Goal: Navigation & Orientation: Find specific page/section

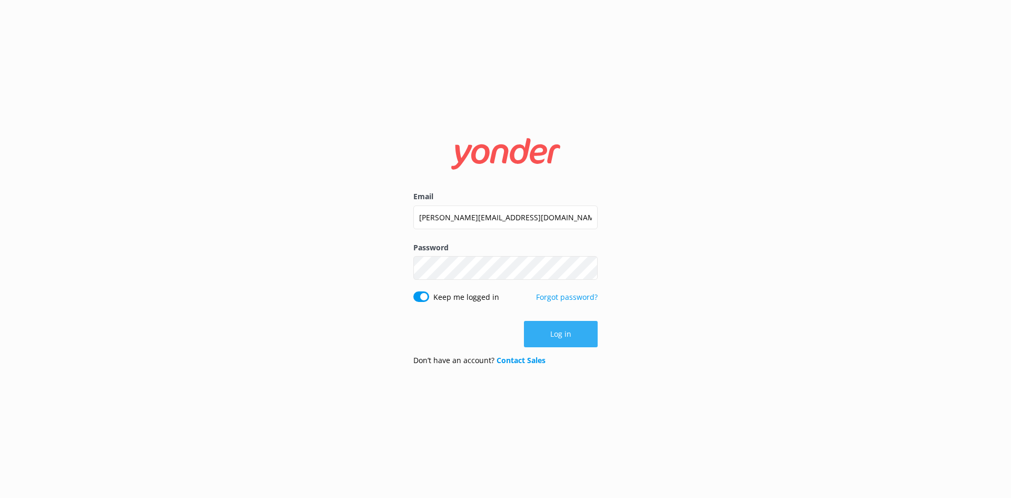
click at [557, 341] on button "Log in" at bounding box center [561, 334] width 74 height 26
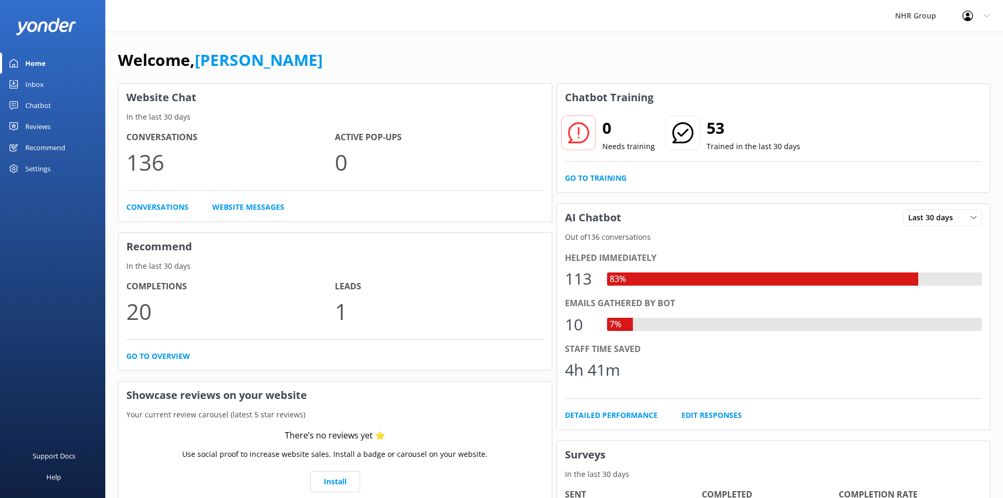
click at [36, 83] on div "Inbox" at bounding box center [34, 84] width 18 height 21
